Goal: Task Accomplishment & Management: Complete application form

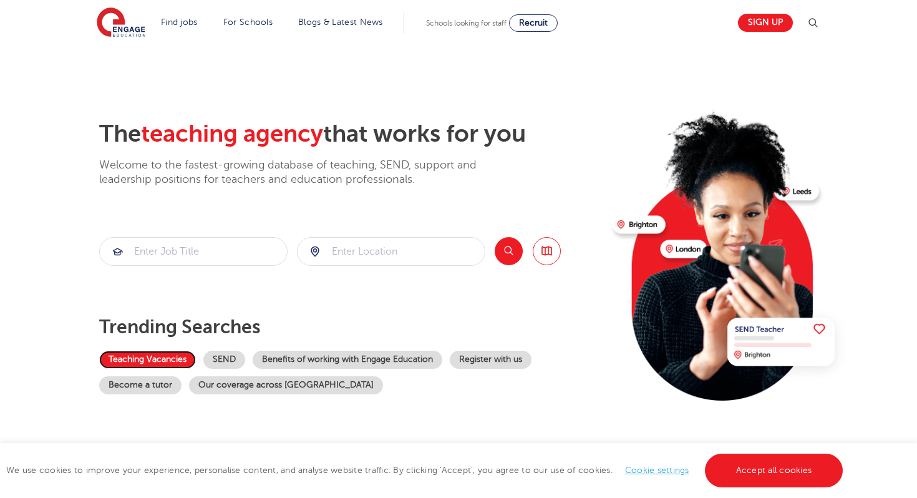
click at [149, 360] on link "Teaching Vacancies" at bounding box center [147, 359] width 97 height 18
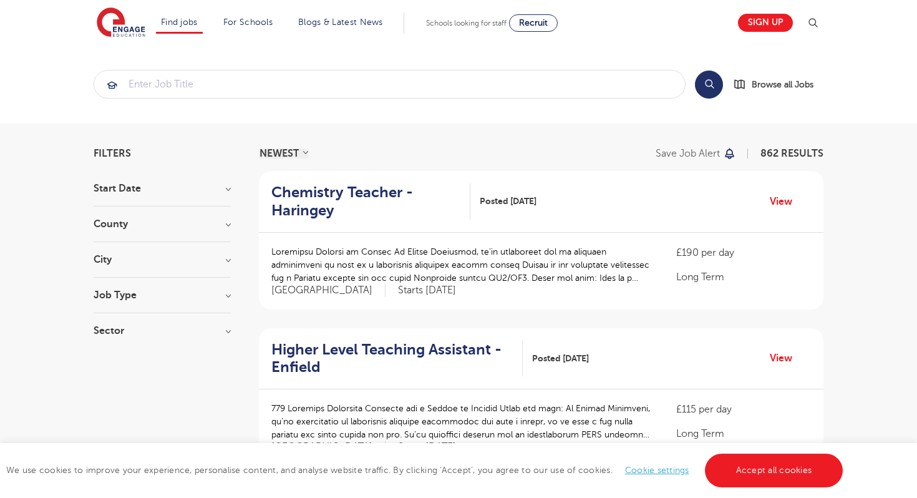
click at [210, 193] on h3 "Start Date" at bounding box center [162, 188] width 137 height 10
click at [143, 257] on span "January" at bounding box center [129, 253] width 35 height 11
click at [120, 256] on input "January 9" at bounding box center [116, 252] width 8 height 8
checkbox input "true"
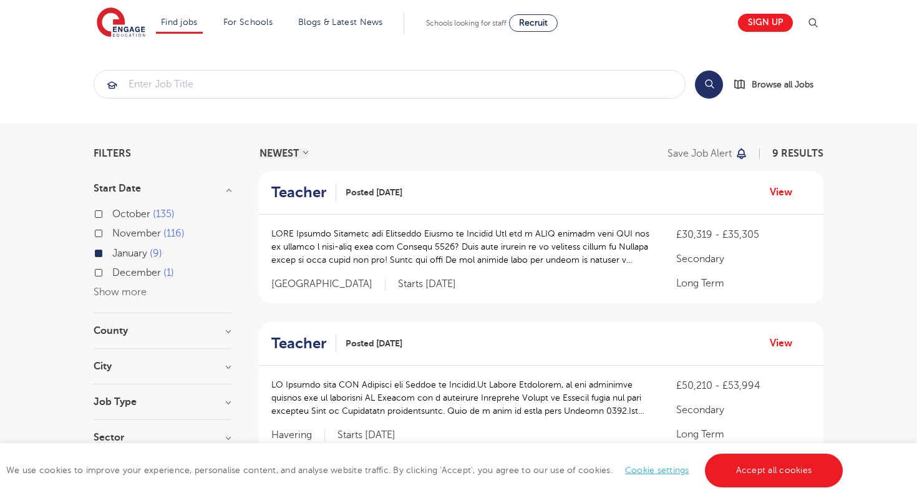
click at [125, 254] on span "January" at bounding box center [129, 253] width 35 height 11
click at [120, 254] on input "January 9" at bounding box center [116, 252] width 8 height 8
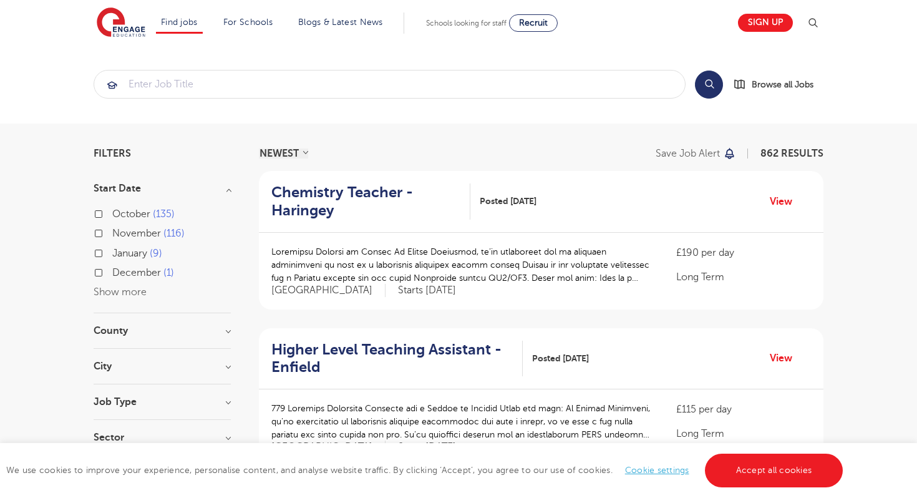
click at [125, 254] on span "January" at bounding box center [129, 253] width 35 height 11
click at [120, 254] on input "January 9" at bounding box center [116, 252] width 8 height 8
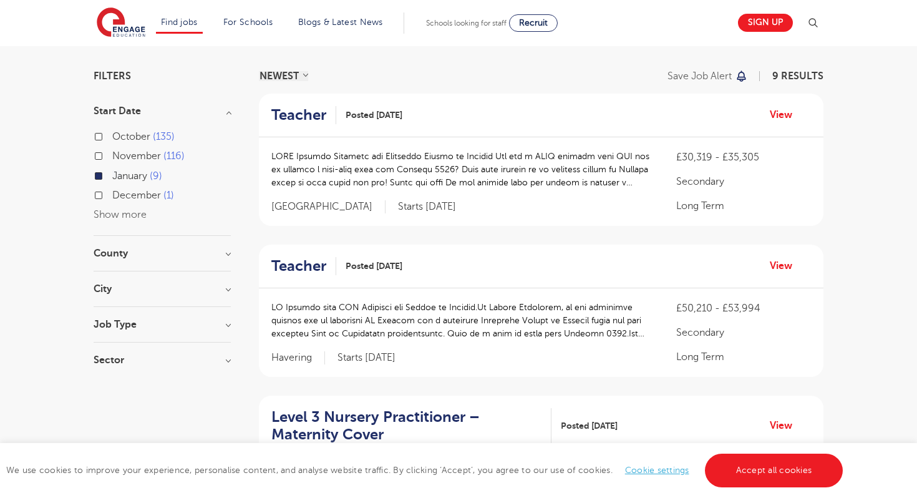
scroll to position [79, 0]
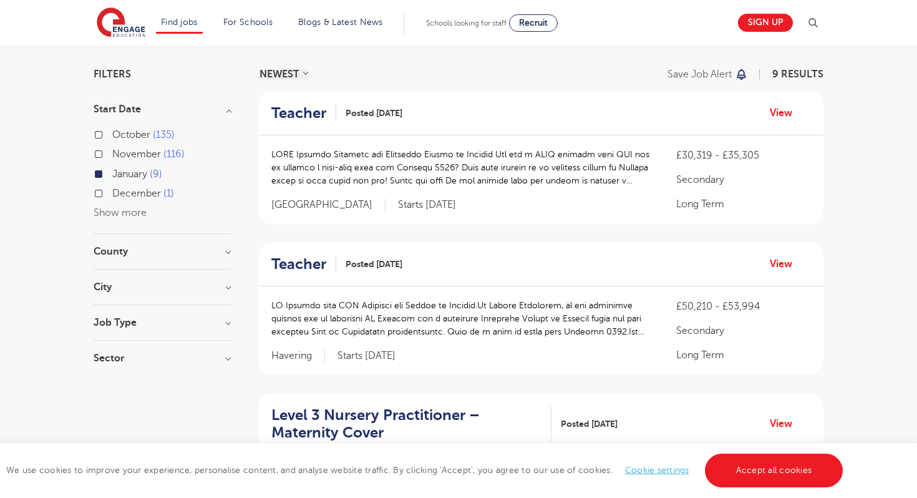
click at [176, 249] on h3 "County" at bounding box center [162, 251] width 137 height 10
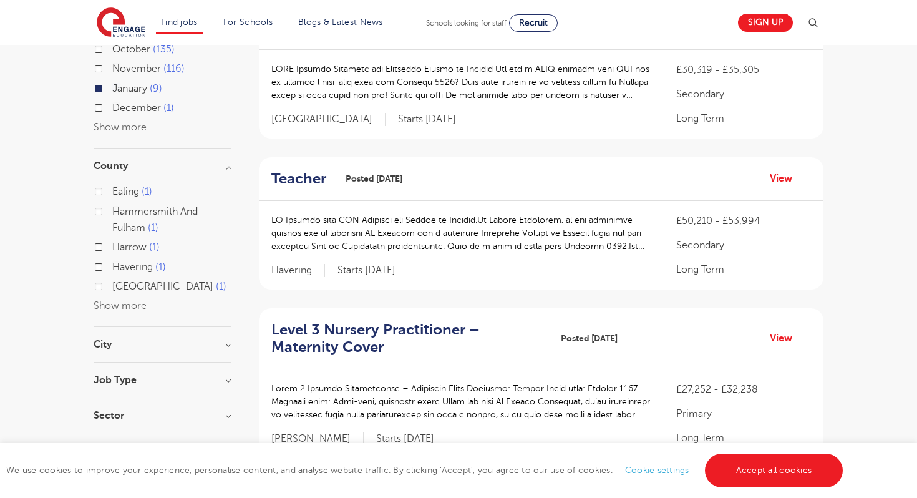
scroll to position [165, 0]
click at [171, 347] on h3 "City" at bounding box center [162, 344] width 137 height 10
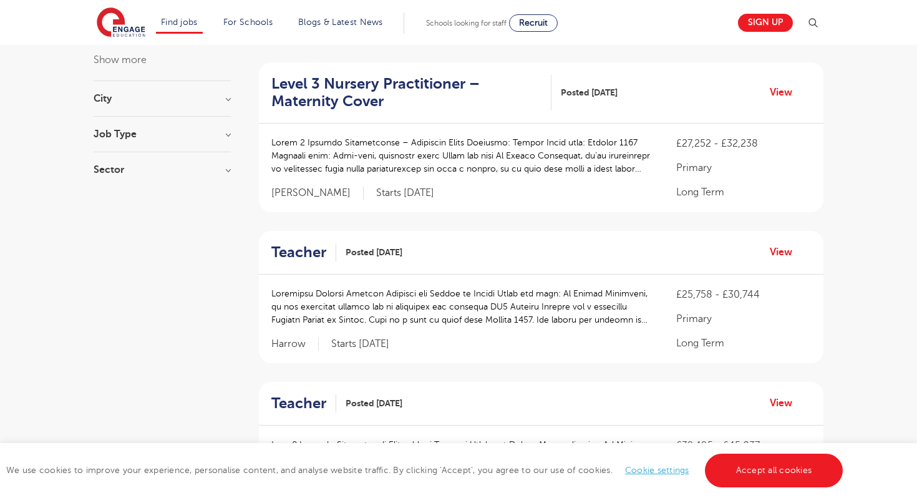
scroll to position [413, 0]
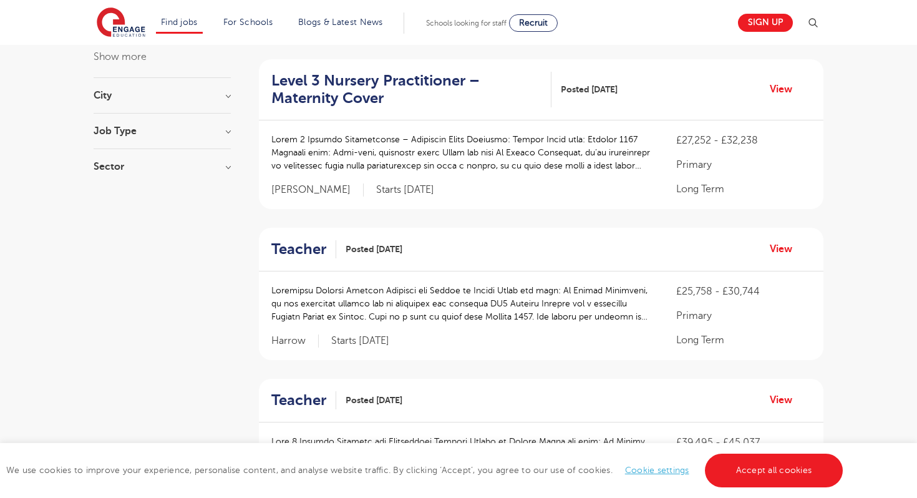
click at [183, 131] on h3 "Job Type" at bounding box center [162, 131] width 137 height 10
click at [166, 216] on h3 "Sector" at bounding box center [162, 218] width 137 height 10
click at [146, 263] on span "Secondary" at bounding box center [136, 263] width 48 height 11
click at [120, 263] on input "Secondary 4" at bounding box center [116, 262] width 8 height 8
checkbox input "true"
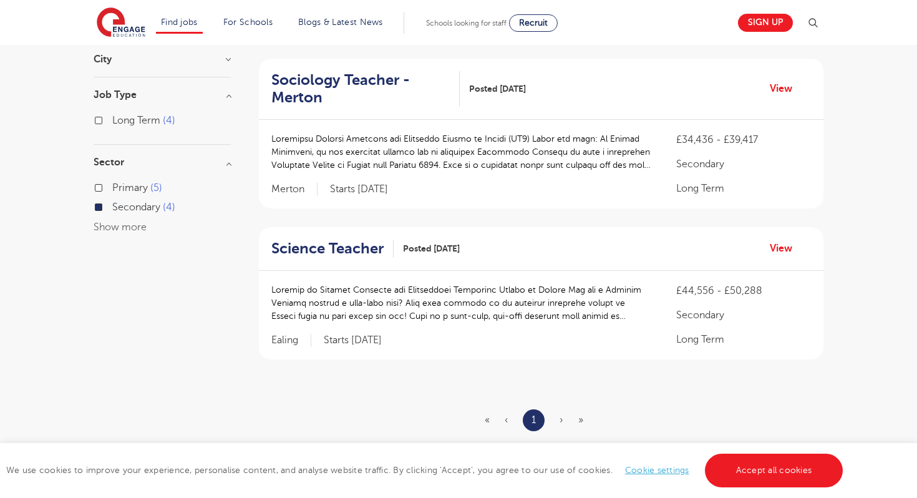
scroll to position [417, 0]
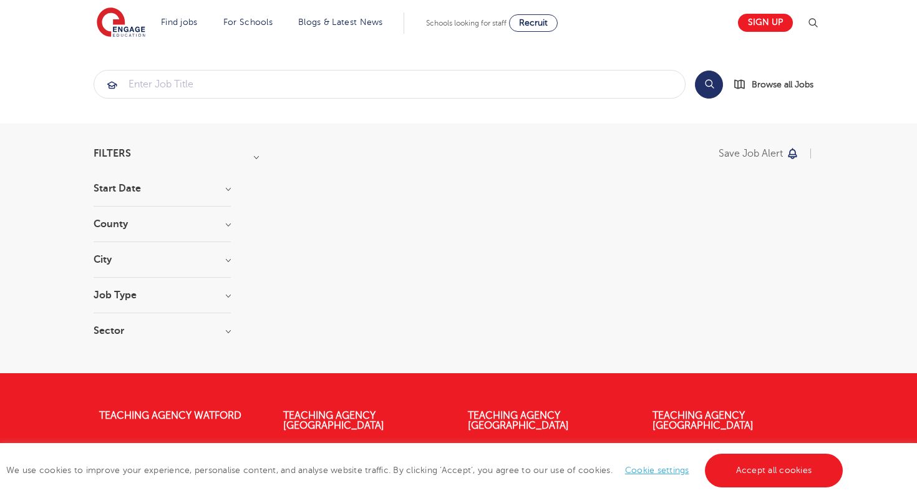
scroll to position [183, 0]
